Goal: Information Seeking & Learning: Learn about a topic

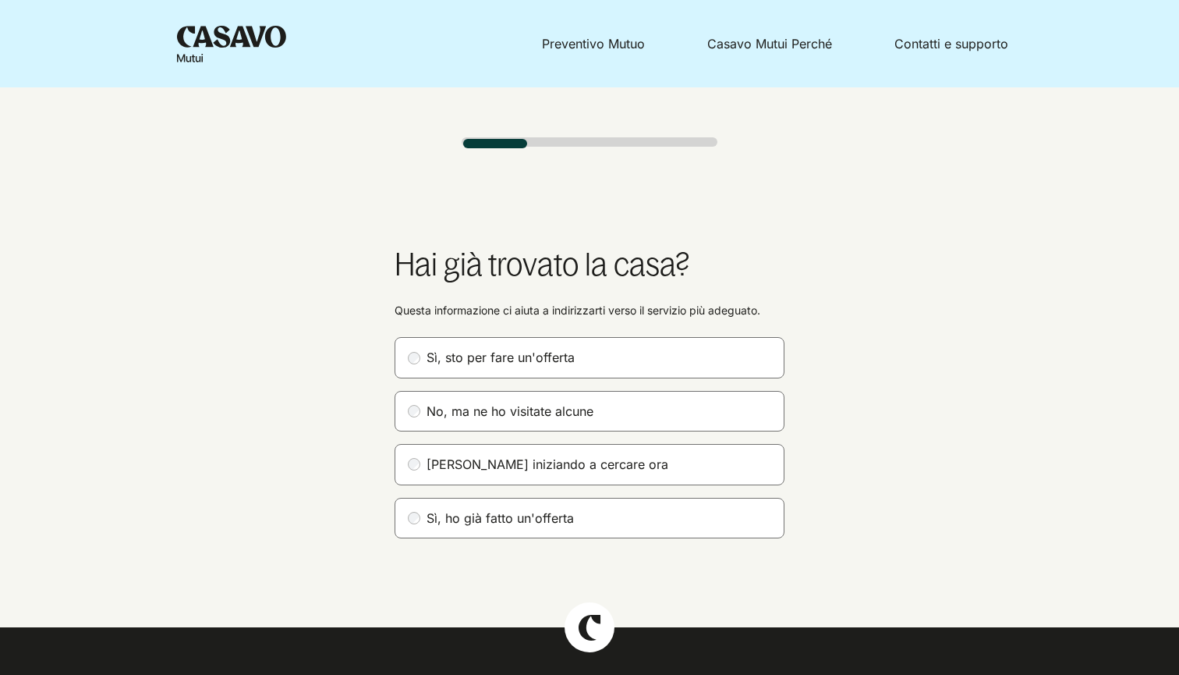
click at [446, 476] on label "[PERSON_NAME] iniziando a cercare ora" at bounding box center [590, 464] width 390 height 41
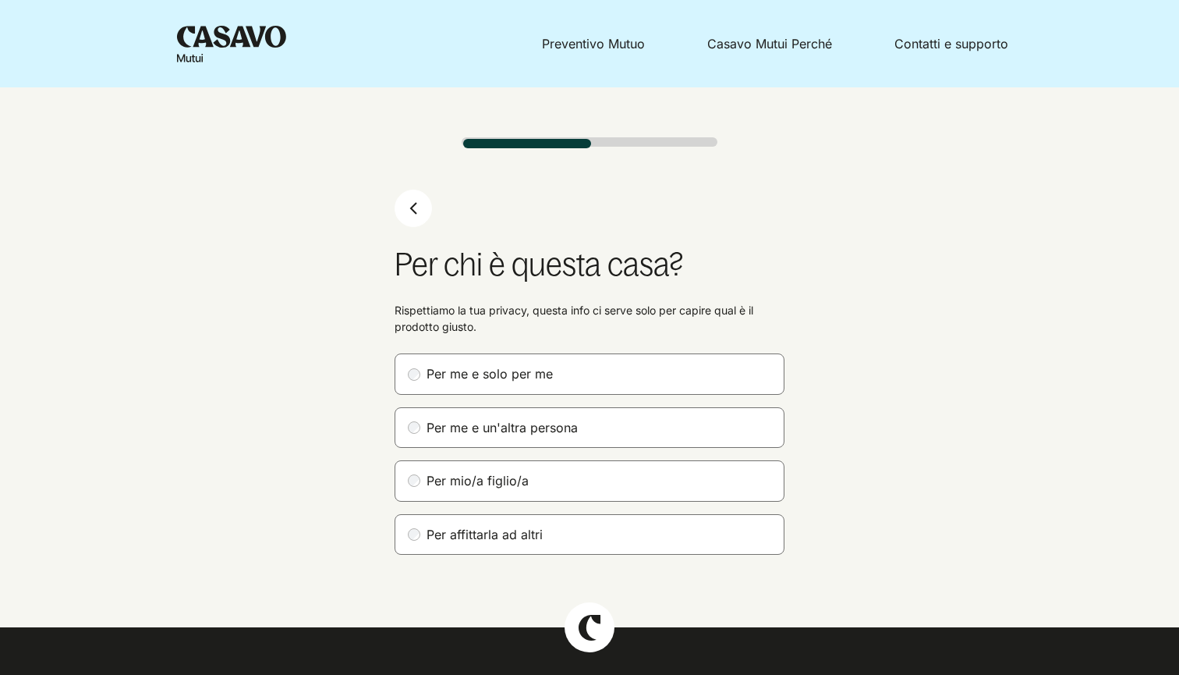
click at [504, 379] on label "Per me e solo per me" at bounding box center [590, 373] width 390 height 41
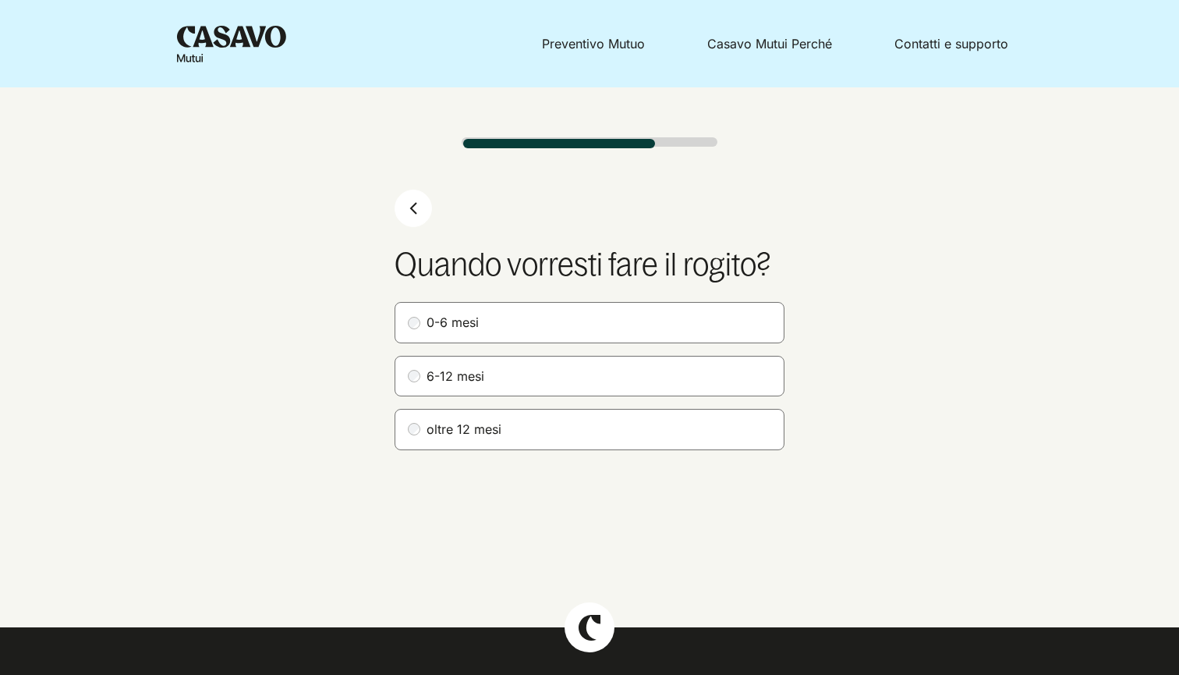
click at [474, 383] on label "6-12 mesi" at bounding box center [590, 376] width 390 height 41
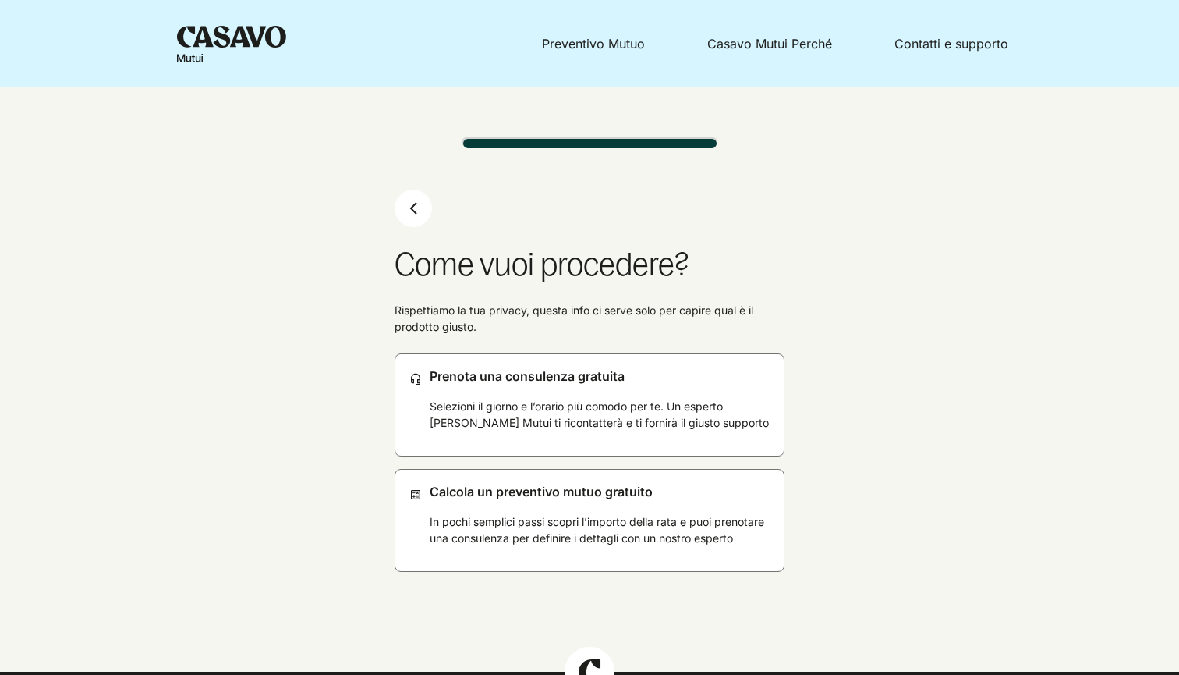
click at [565, 420] on p "Selezioni il giorno e l’orario più comodo per te. Un esperto [PERSON_NAME] Mutu…" at bounding box center [601, 414] width 342 height 33
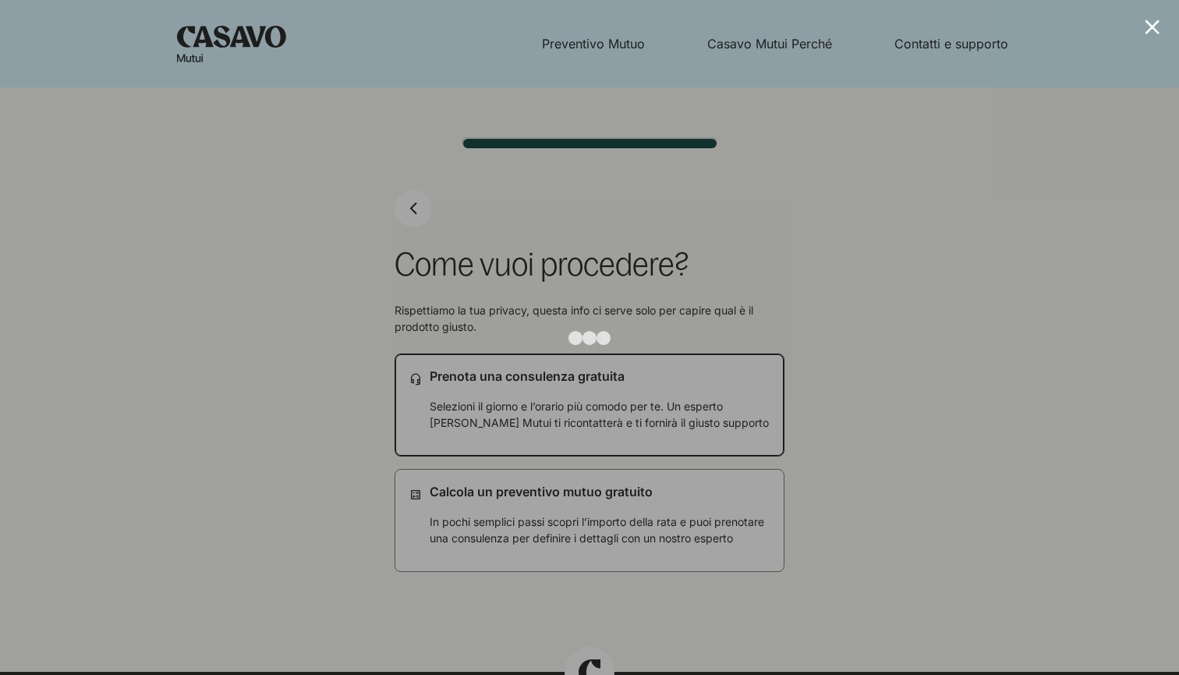
click at [1154, 33] on div at bounding box center [1152, 27] width 15 height 15
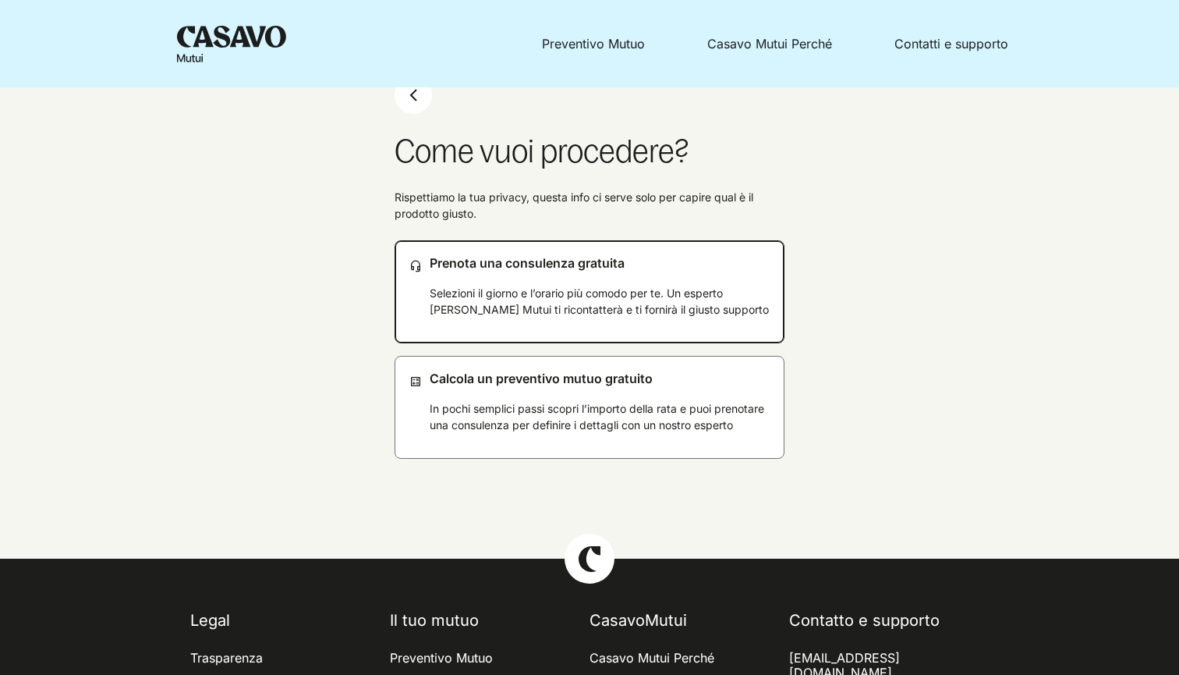
scroll to position [121, 0]
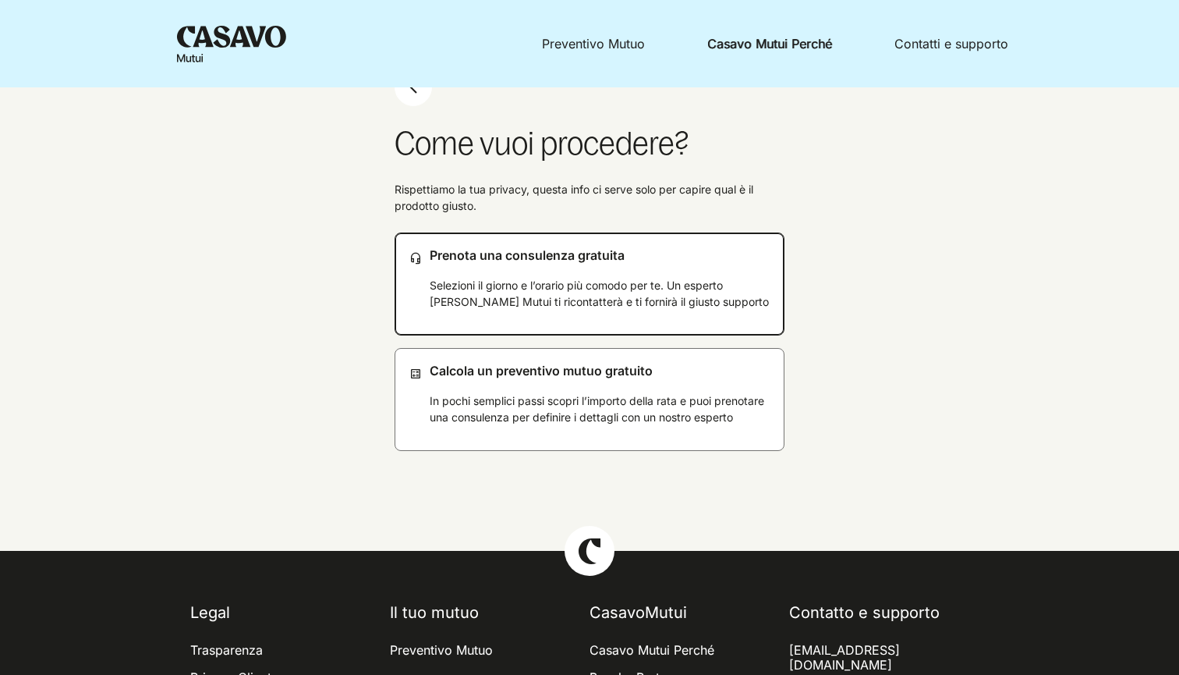
click at [780, 40] on link "Casavo Mutui Perché" at bounding box center [769, 44] width 125 height 16
